Goal: Information Seeking & Learning: Learn about a topic

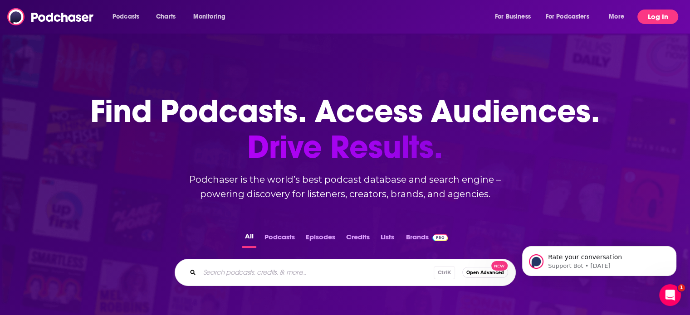
click at [654, 12] on button "Log In" at bounding box center [657, 17] width 41 height 15
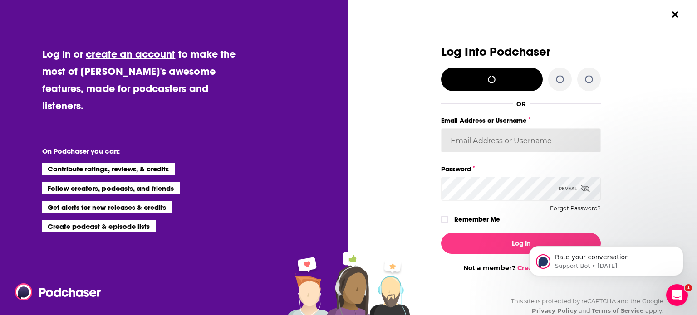
type input "[PERSON_NAME][EMAIL_ADDRESS][DOMAIN_NAME]"
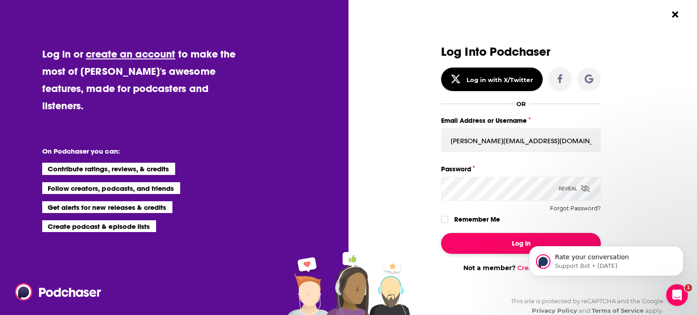
click at [513, 239] on button "Log In" at bounding box center [521, 243] width 160 height 21
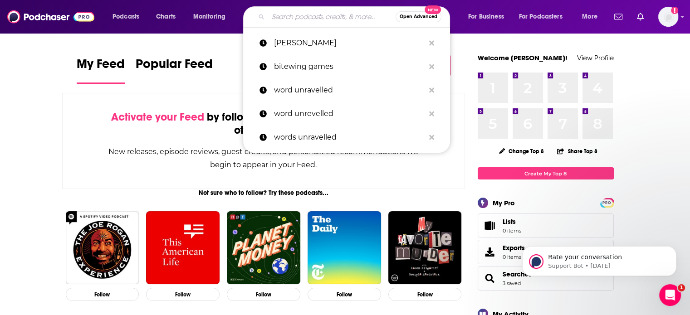
click at [341, 16] on input "Search podcasts, credits, & more..." at bounding box center [331, 17] width 127 height 15
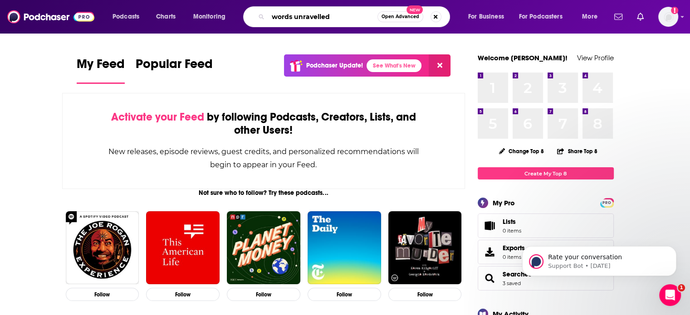
type input "words unravelled"
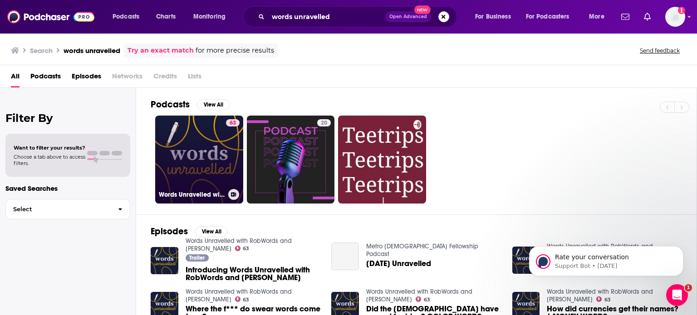
click at [218, 155] on link "63 Words Unravelled with RobWords and [PERSON_NAME]" at bounding box center [199, 160] width 88 height 88
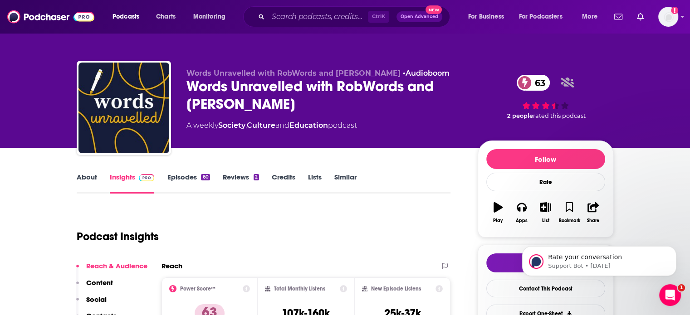
click at [90, 176] on link "About" at bounding box center [87, 183] width 20 height 21
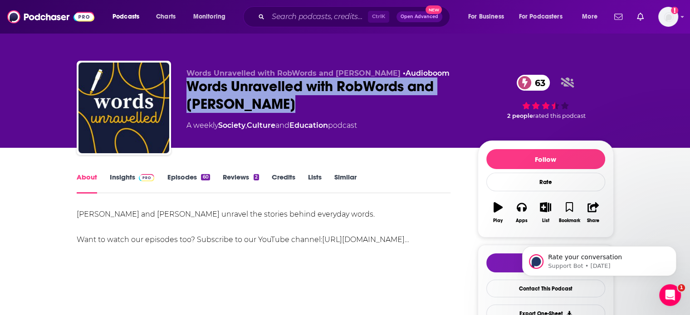
drag, startPoint x: 187, startPoint y: 79, endPoint x: 271, endPoint y: 101, distance: 86.8
click at [271, 101] on div "Words Unravelled with RobWords and [PERSON_NAME] 63" at bounding box center [324, 95] width 277 height 35
copy h1 "Words Unravelled with RobWords and [PERSON_NAME]"
